Goal: Task Accomplishment & Management: Manage account settings

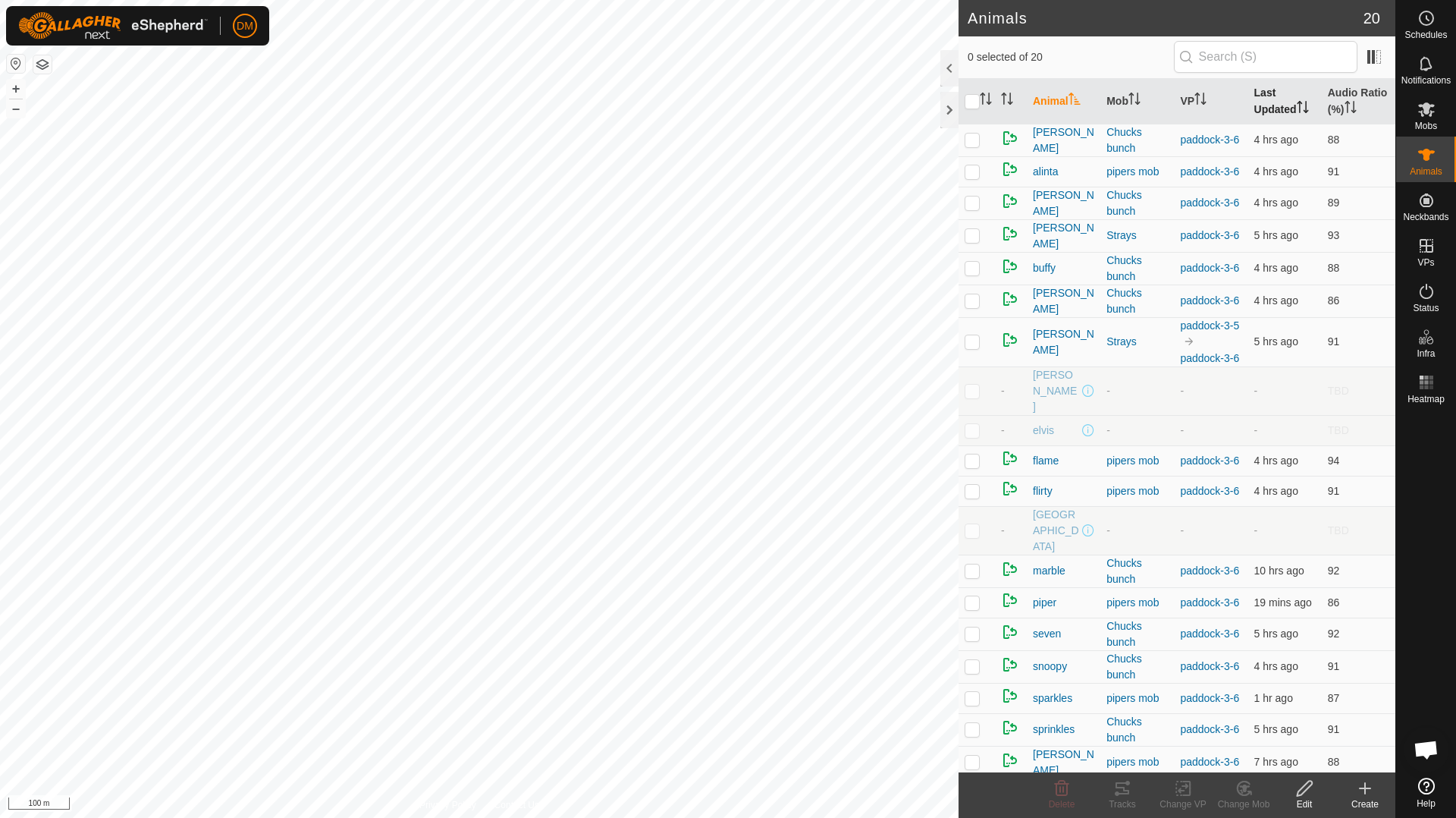
click at [1273, 116] on th "Last Updated" at bounding box center [1285, 101] width 73 height 45
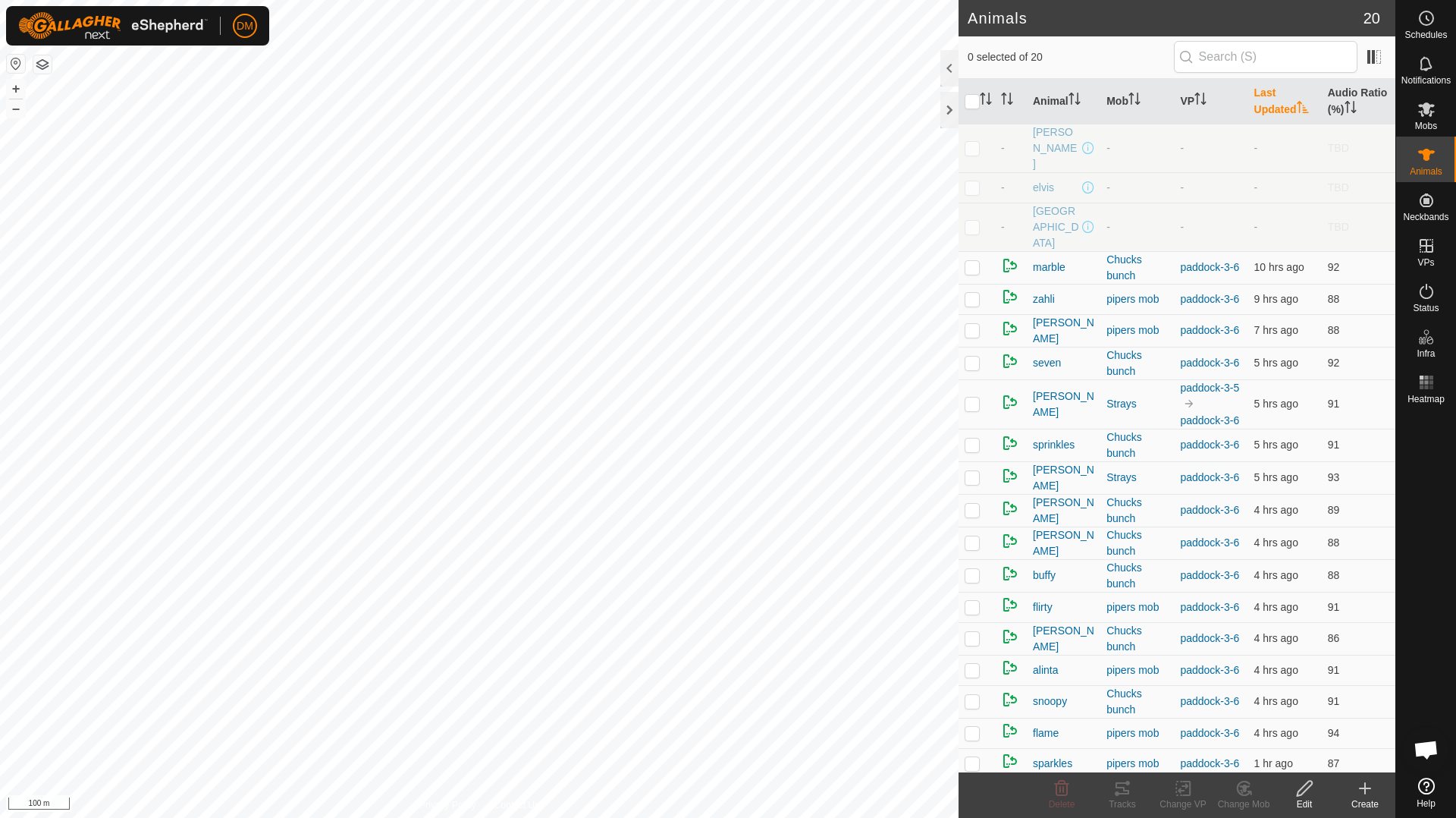
click at [1273, 116] on th "Last Updated" at bounding box center [1285, 101] width 73 height 45
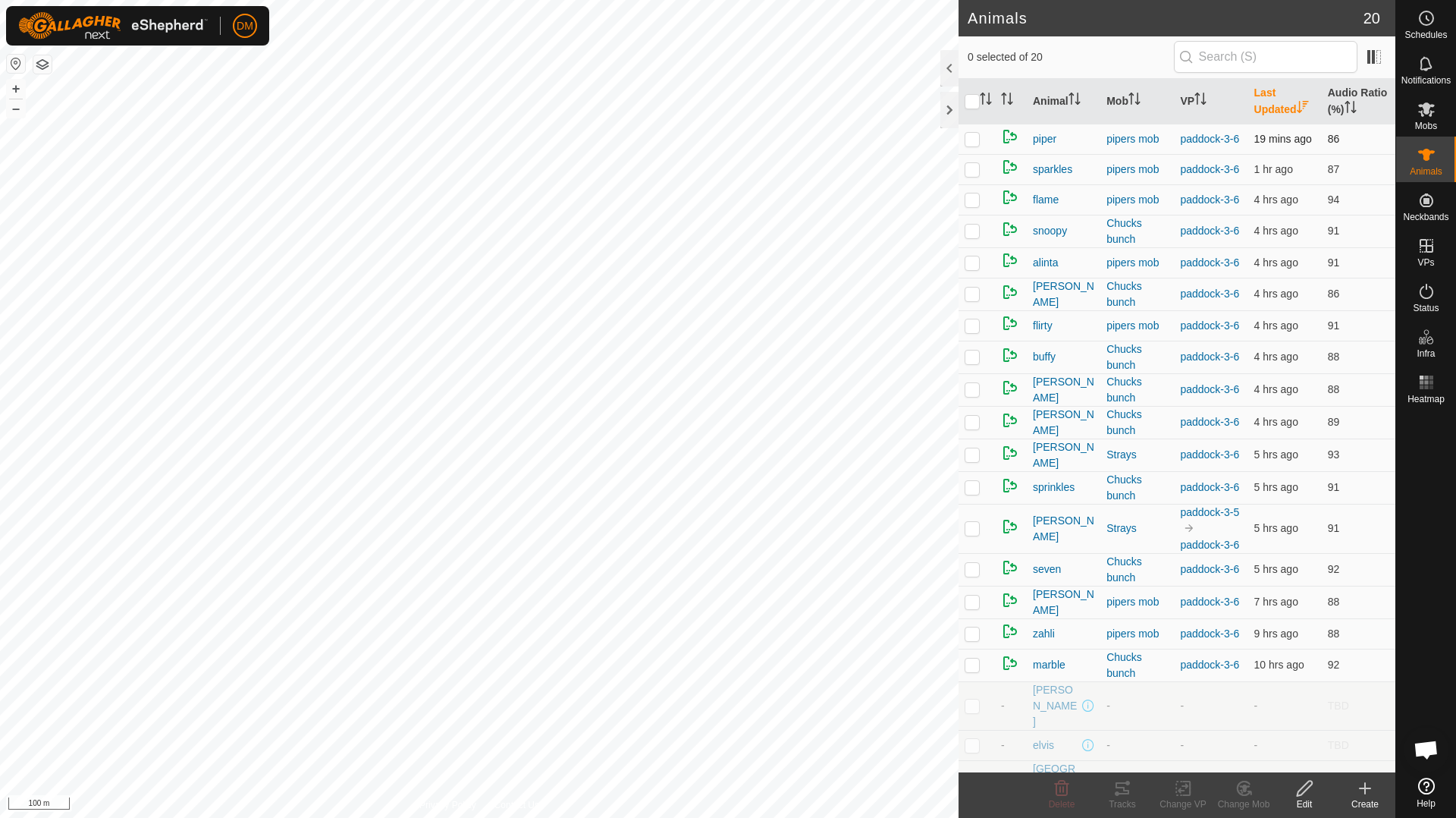
click at [973, 145] on p-checkbox at bounding box center [972, 138] width 15 height 12
checkbox input "true"
click at [972, 175] on p-checkbox at bounding box center [972, 169] width 15 height 12
checkbox input "true"
click at [976, 206] on p-checkbox at bounding box center [972, 199] width 15 height 12
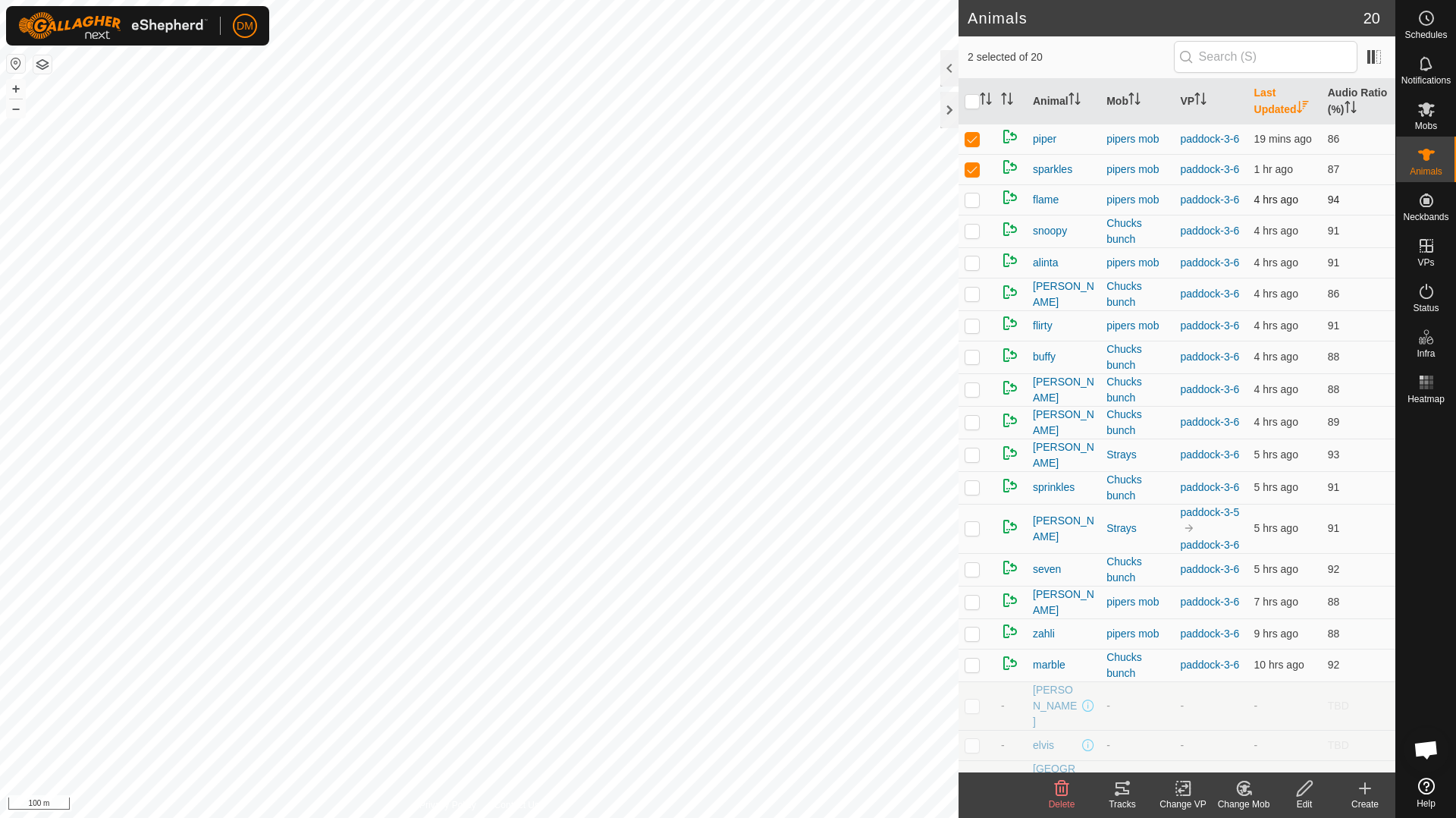
checkbox input "true"
click at [980, 184] on td at bounding box center [976, 169] width 36 height 30
checkbox input "false"
click at [973, 145] on p-checkbox at bounding box center [972, 138] width 15 height 12
checkbox input "false"
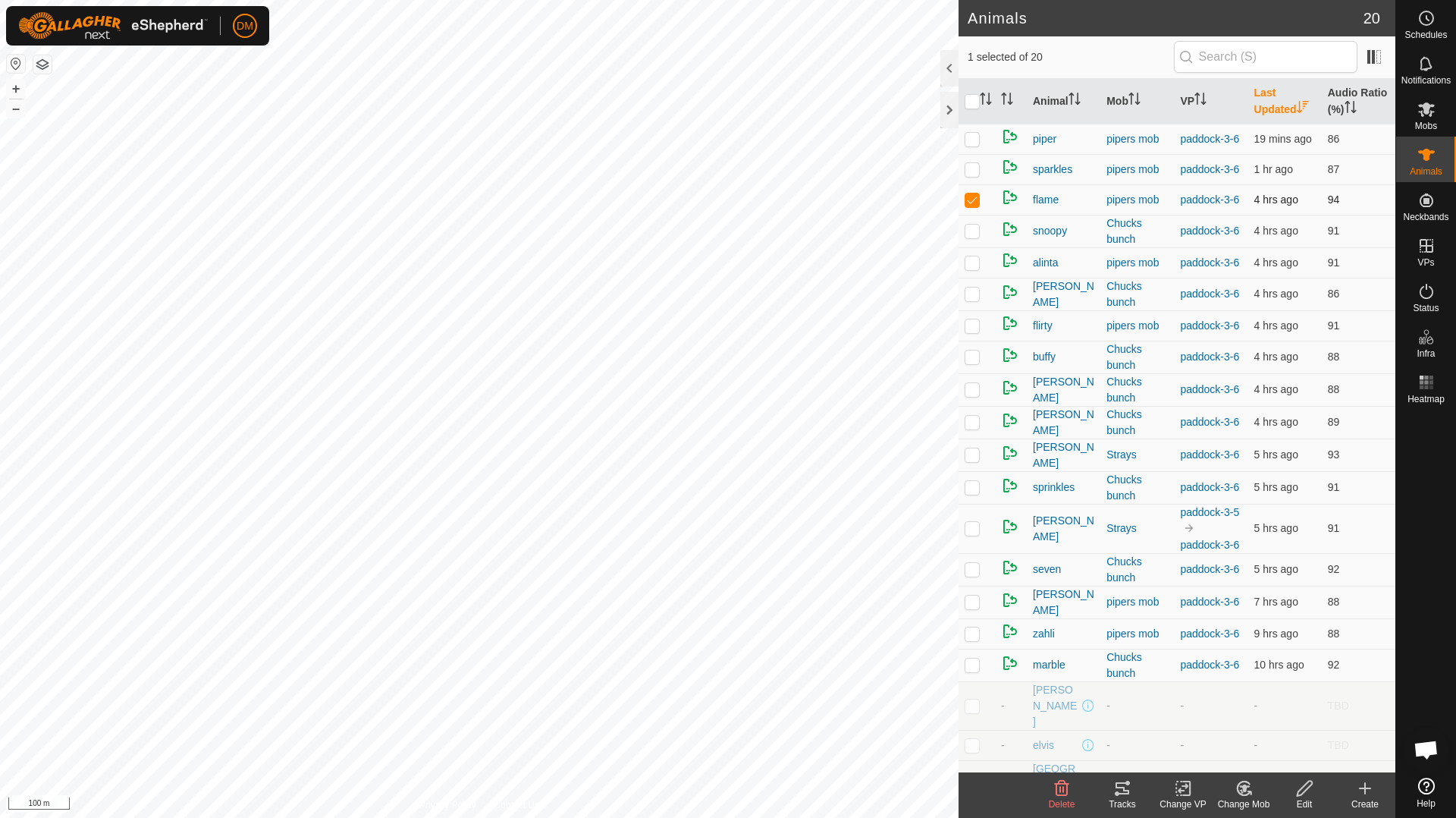
click at [978, 206] on p-checkbox at bounding box center [972, 199] width 15 height 12
checkbox input "false"
click at [969, 237] on p-checkbox at bounding box center [972, 230] width 15 height 12
click at [970, 237] on p-checkbox at bounding box center [972, 230] width 15 height 12
checkbox input "false"
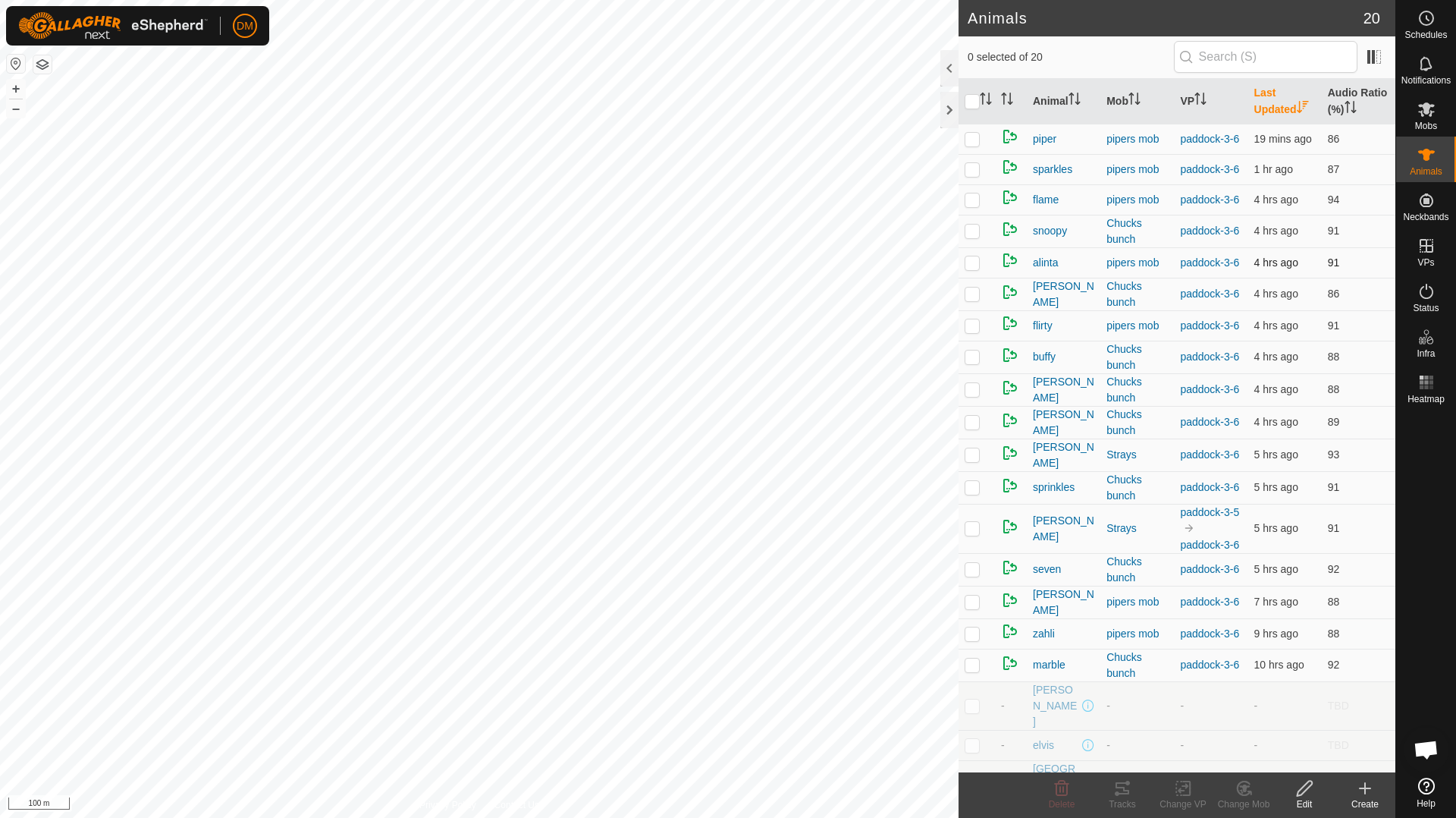
click at [976, 268] on p-checkbox at bounding box center [972, 263] width 15 height 12
checkbox input "false"
click at [976, 534] on p-checkbox at bounding box center [972, 528] width 15 height 12
checkbox input "true"
